Goal: Consume media (video, audio): Consume media (video, audio)

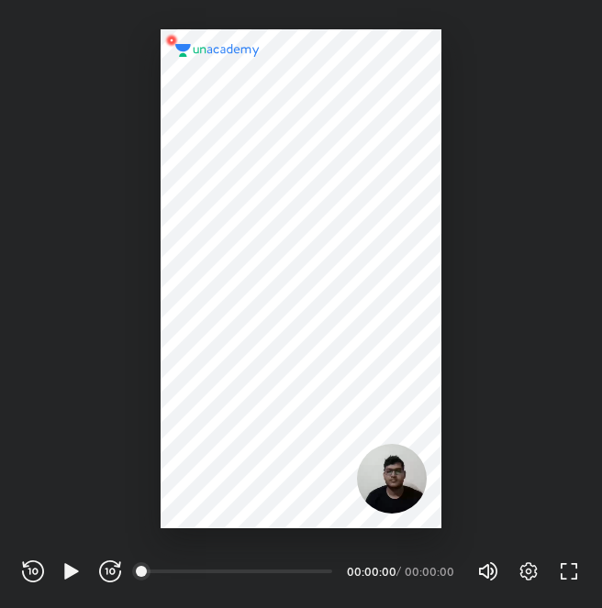
scroll to position [608, 602]
click at [535, 571] on icon "button" at bounding box center [528, 571] width 17 height 18
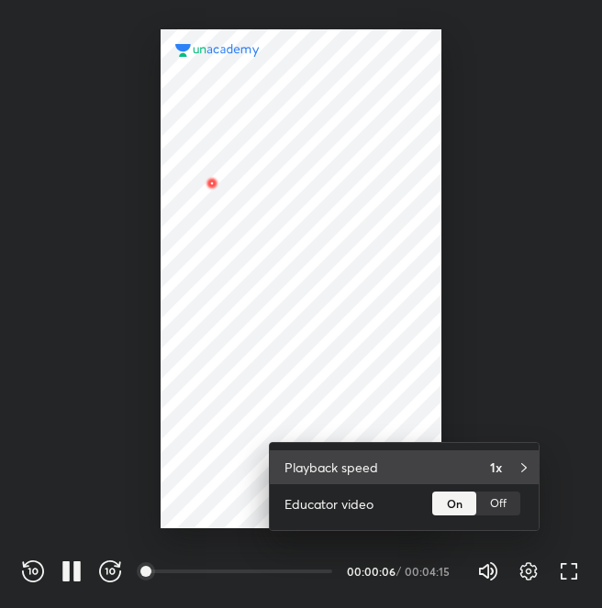
click at [491, 465] on h4 "1x" at bounding box center [496, 467] width 12 height 19
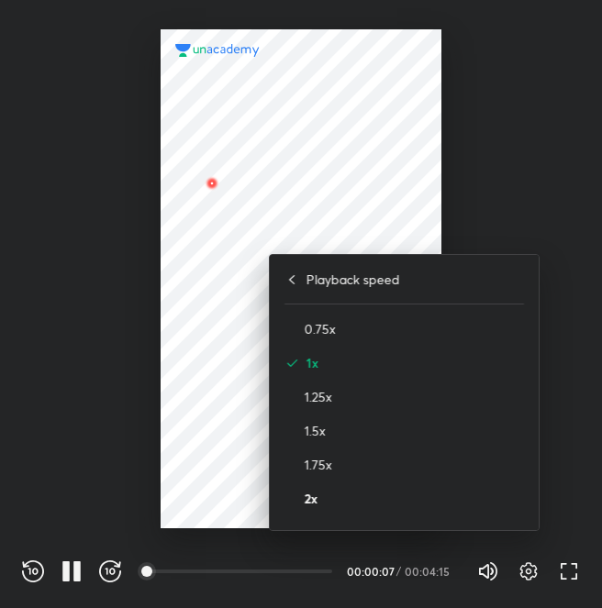
click at [319, 492] on h4 "2x" at bounding box center [413, 498] width 219 height 19
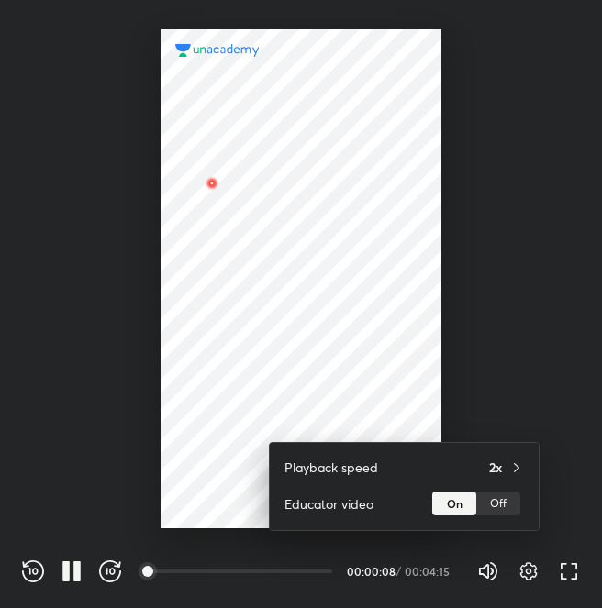
click at [165, 353] on div at bounding box center [301, 304] width 602 height 608
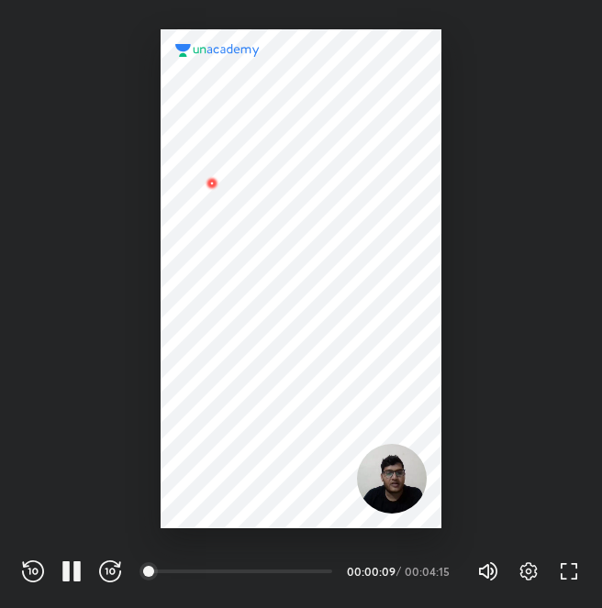
click at [260, 350] on div at bounding box center [300, 278] width 281 height 499
click at [533, 569] on icon "button" at bounding box center [528, 571] width 22 height 22
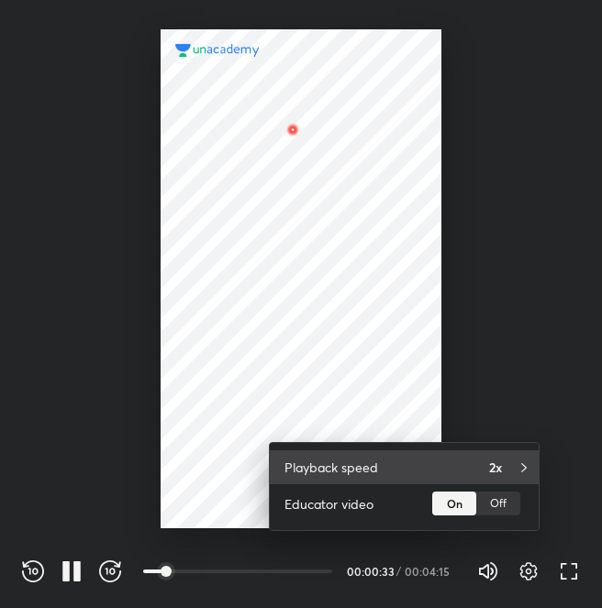
click at [495, 464] on h4 "2x" at bounding box center [495, 467] width 13 height 19
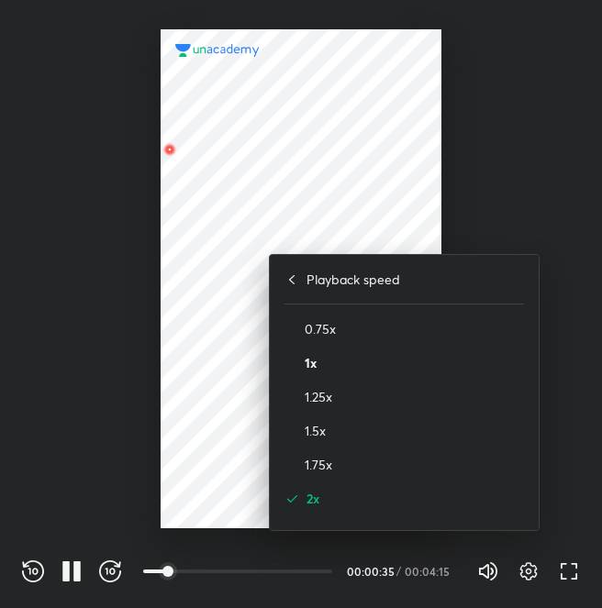
click at [413, 360] on h4 "1x" at bounding box center [413, 362] width 219 height 19
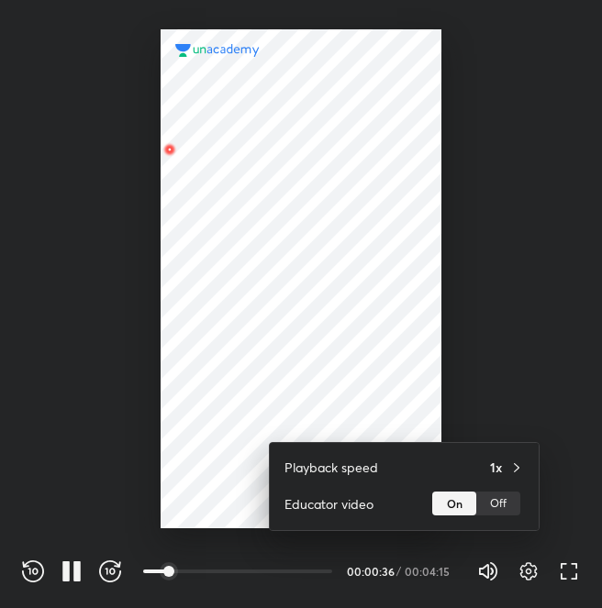
click at [224, 293] on div at bounding box center [301, 304] width 602 height 608
